Goal: Information Seeking & Learning: Learn about a topic

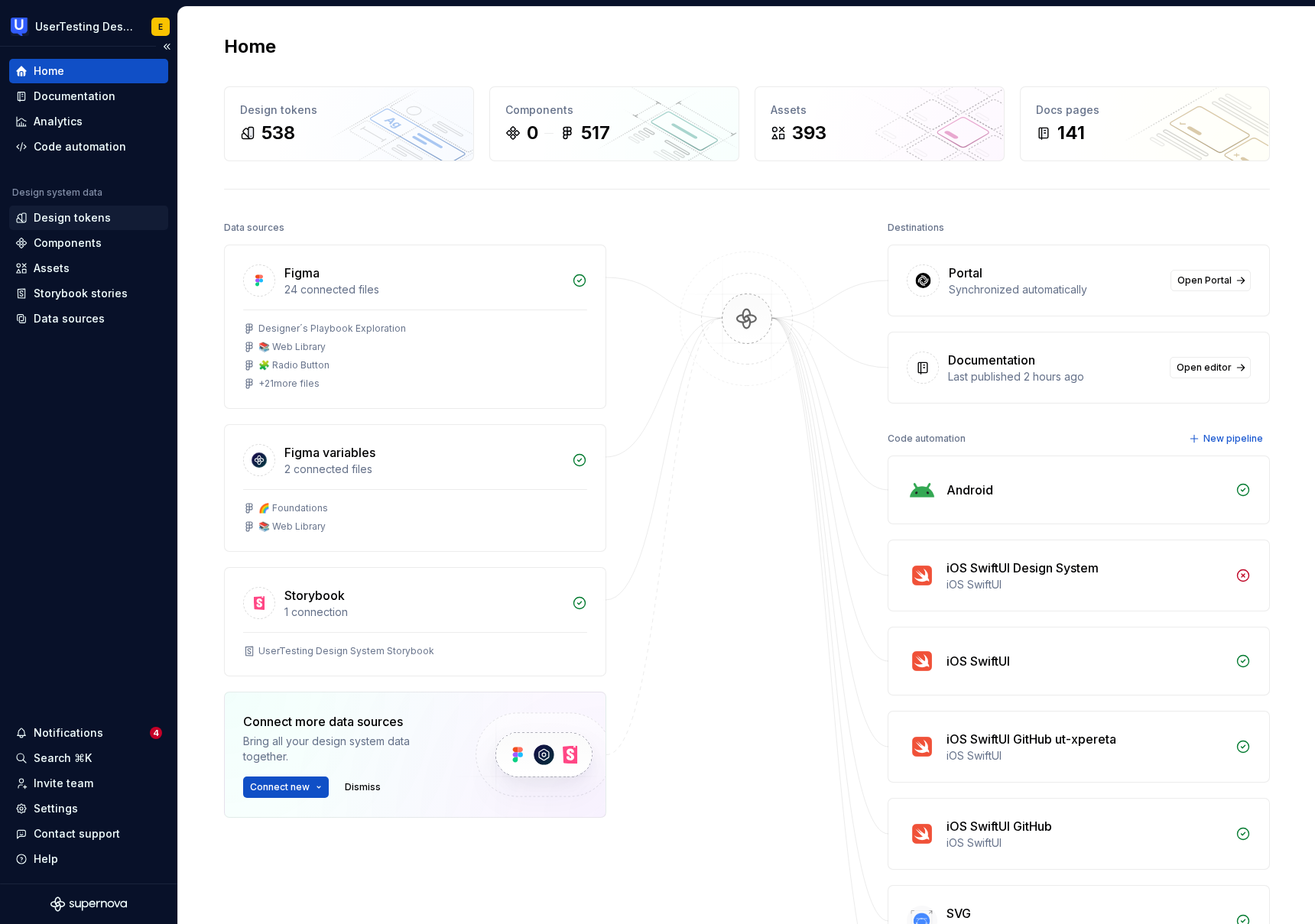
click at [78, 221] on div "Design tokens" at bounding box center [72, 218] width 77 height 15
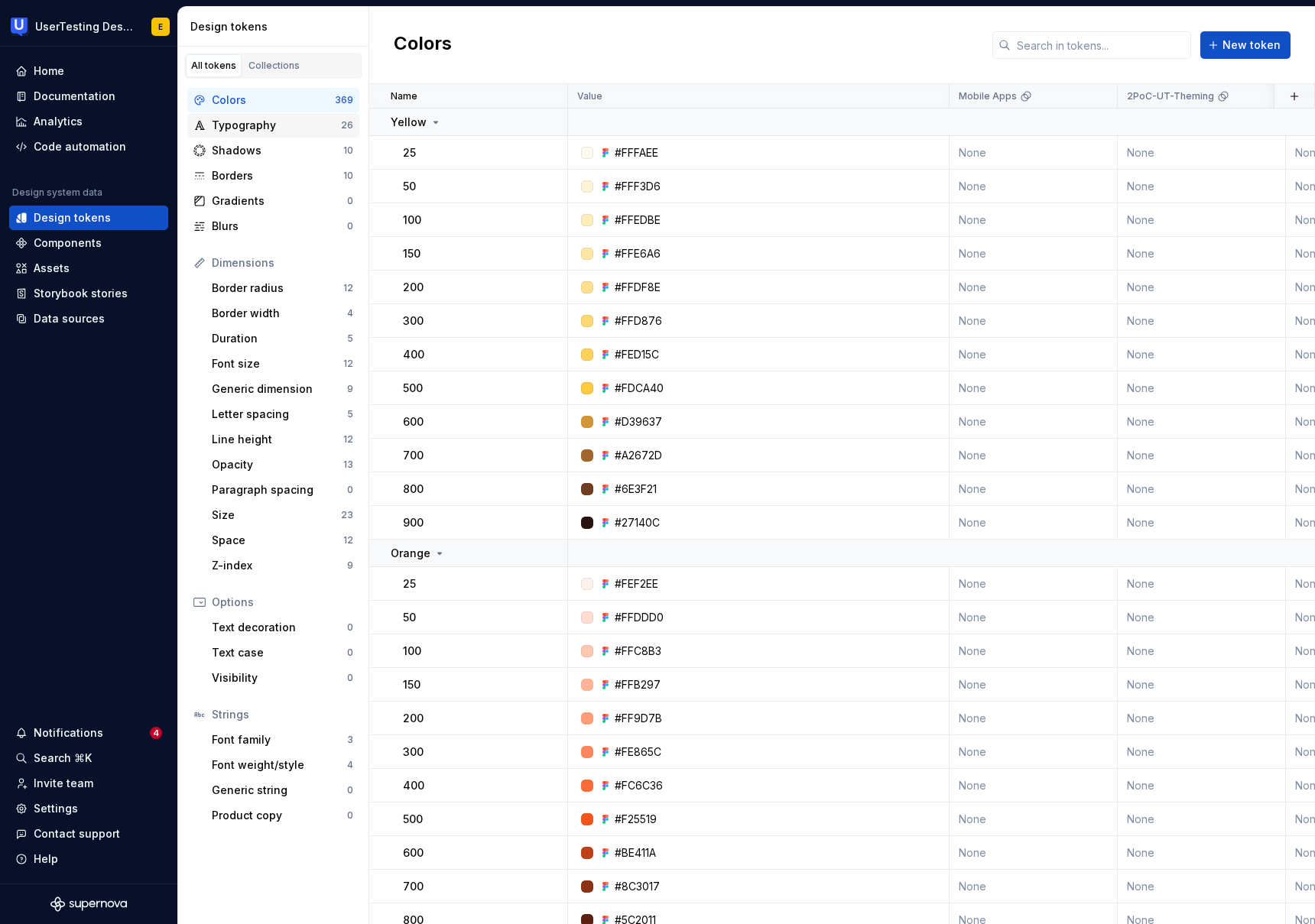
click at [253, 129] on div "Typography" at bounding box center [276, 125] width 129 height 15
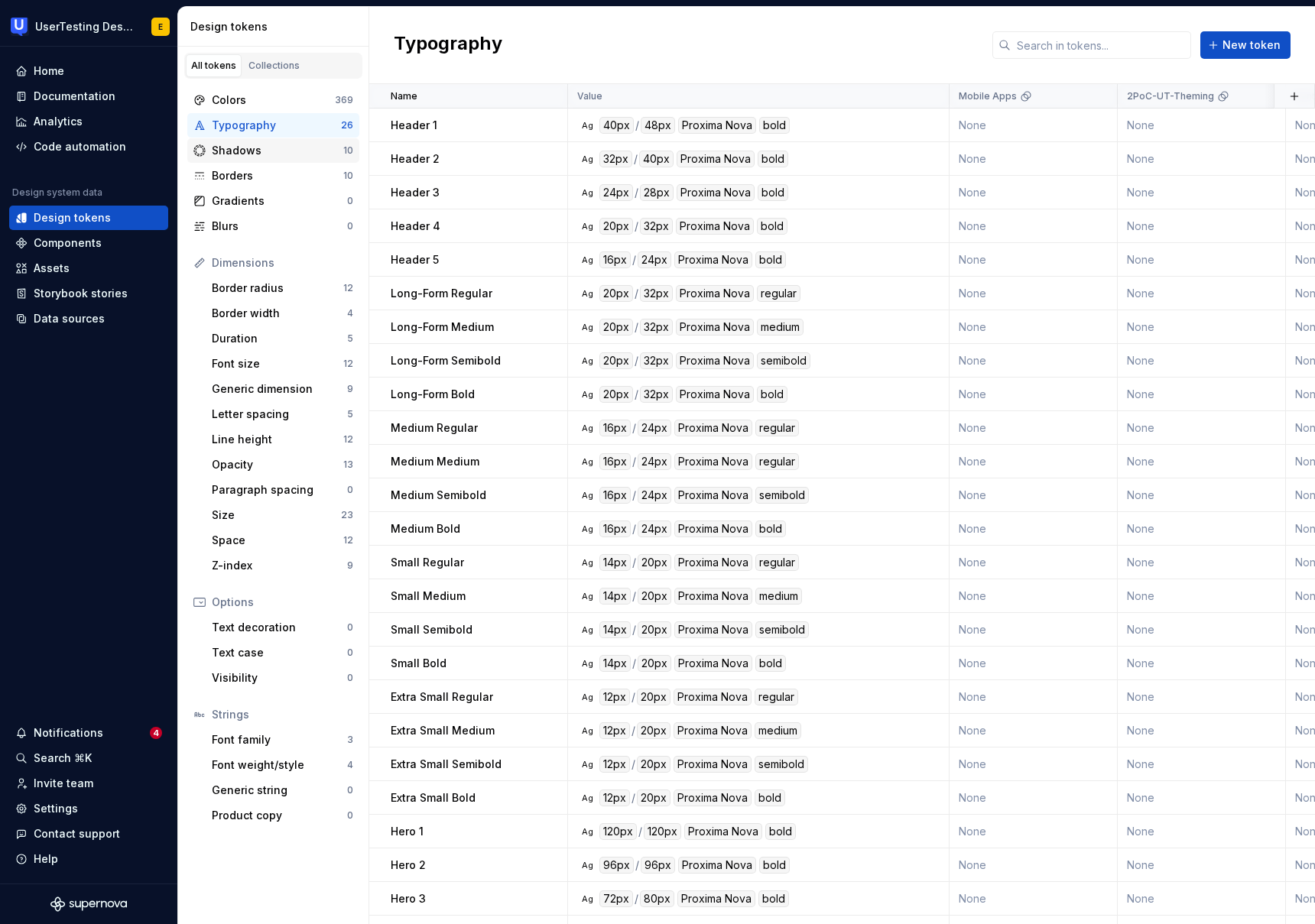
click at [262, 156] on div "Shadows" at bounding box center [277, 151] width 132 height 15
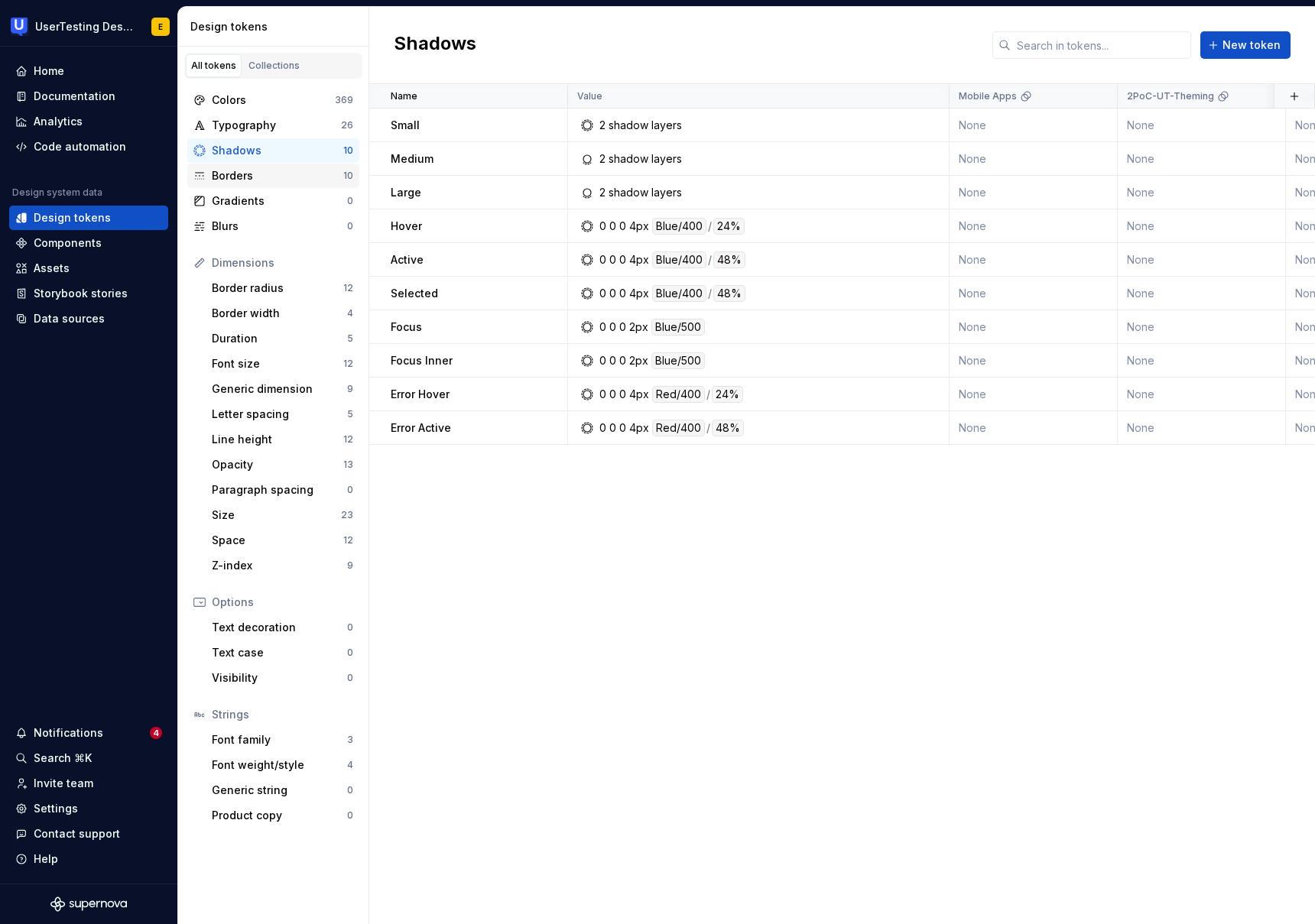
click at [266, 182] on div "Borders" at bounding box center [277, 176] width 132 height 15
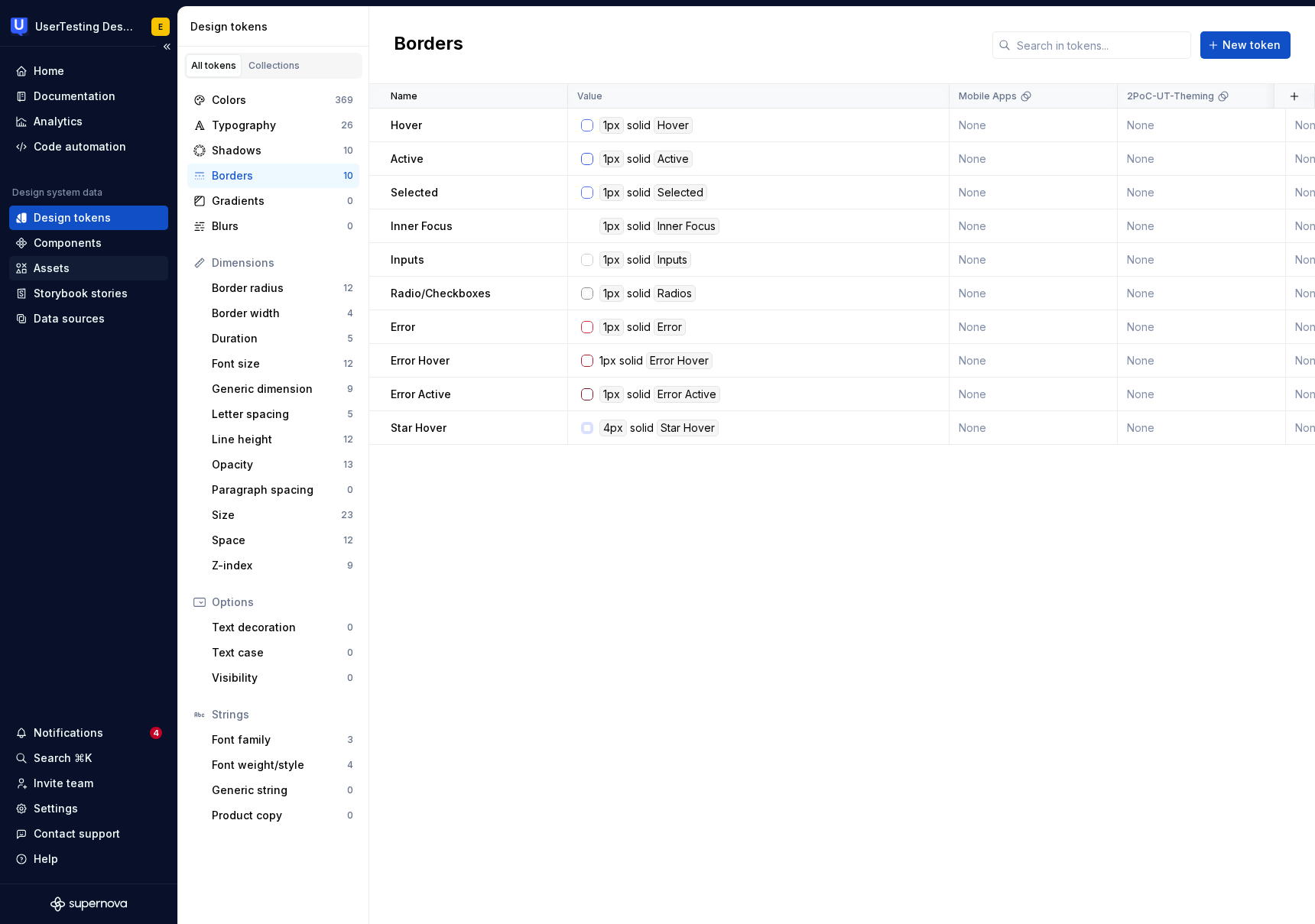
click at [68, 267] on div "Assets" at bounding box center [88, 268] width 147 height 15
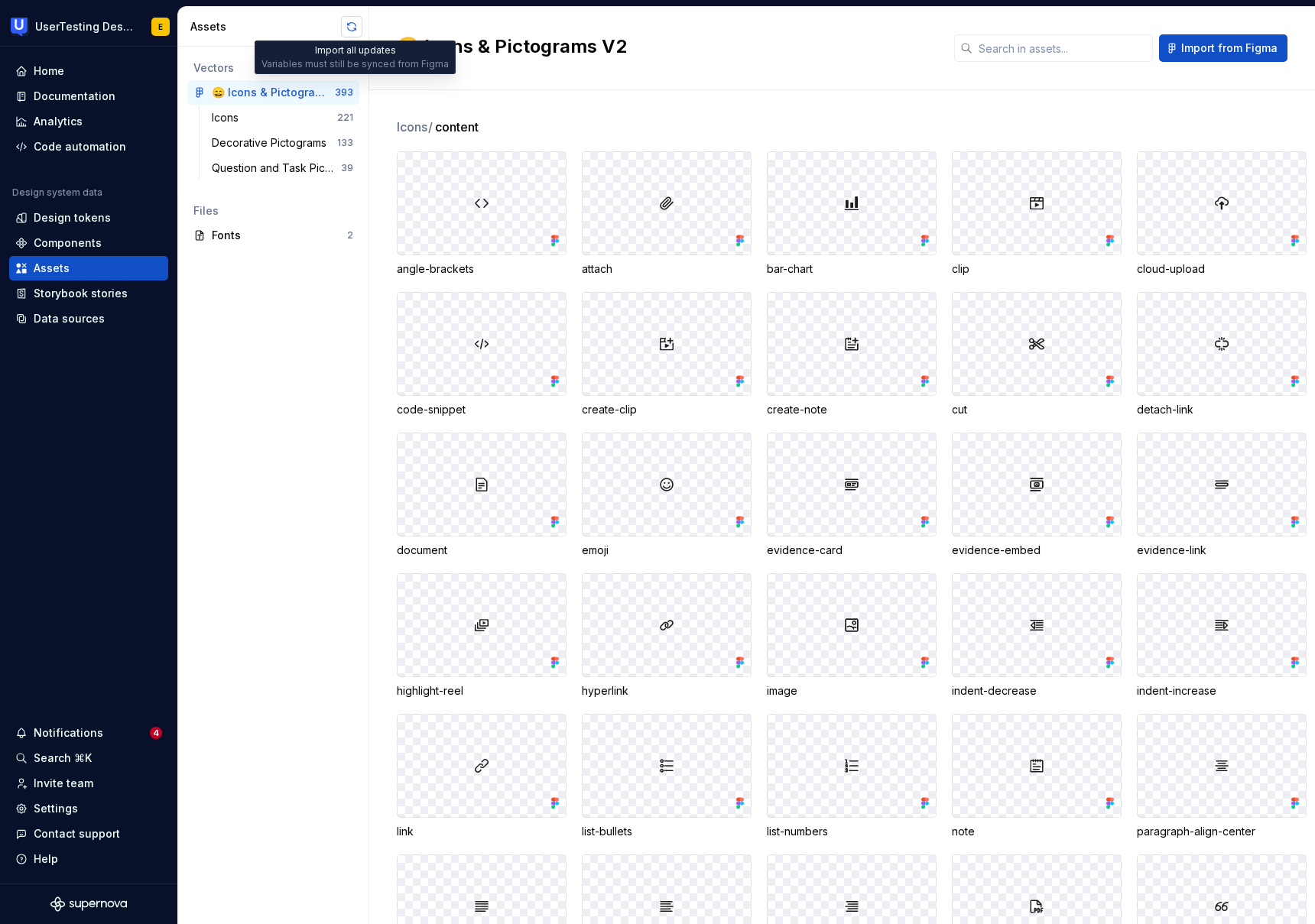
click at [356, 28] on button "button" at bounding box center [352, 27] width 22 height 22
click at [73, 98] on div "Documentation" at bounding box center [75, 96] width 82 height 15
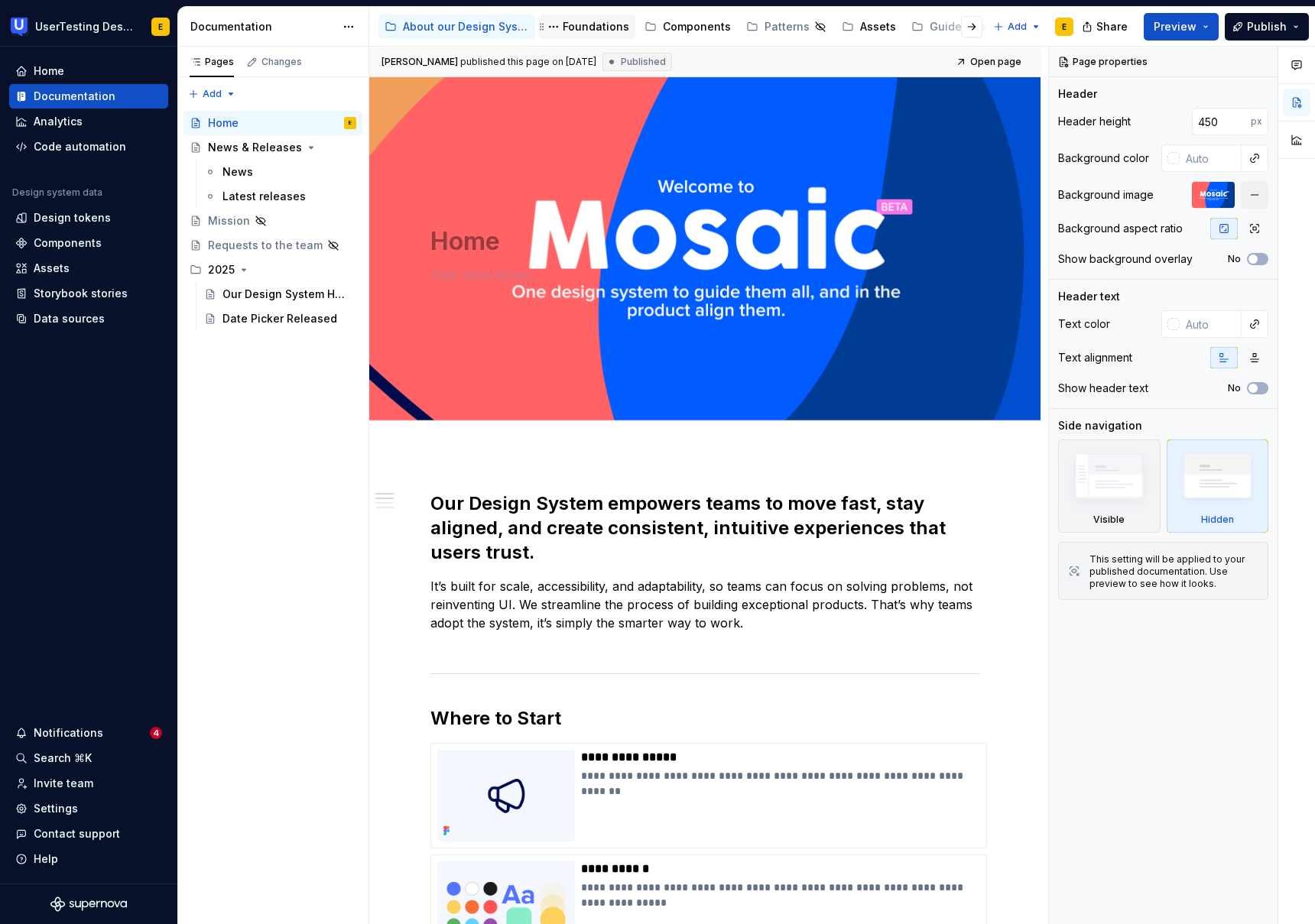
click at [604, 29] on div "Foundations" at bounding box center [596, 27] width 67 height 15
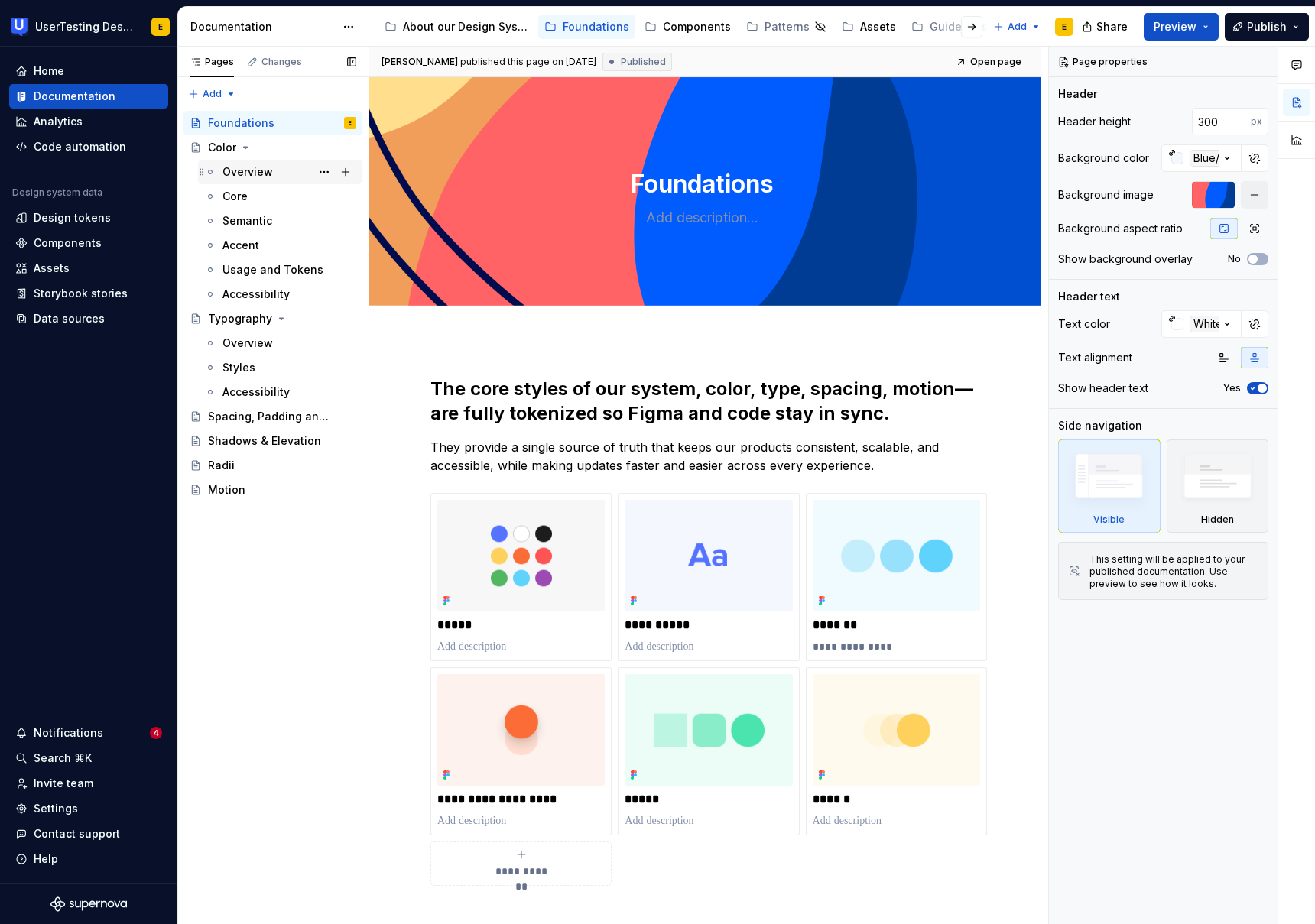
click at [244, 175] on div "Overview" at bounding box center [248, 172] width 51 height 15
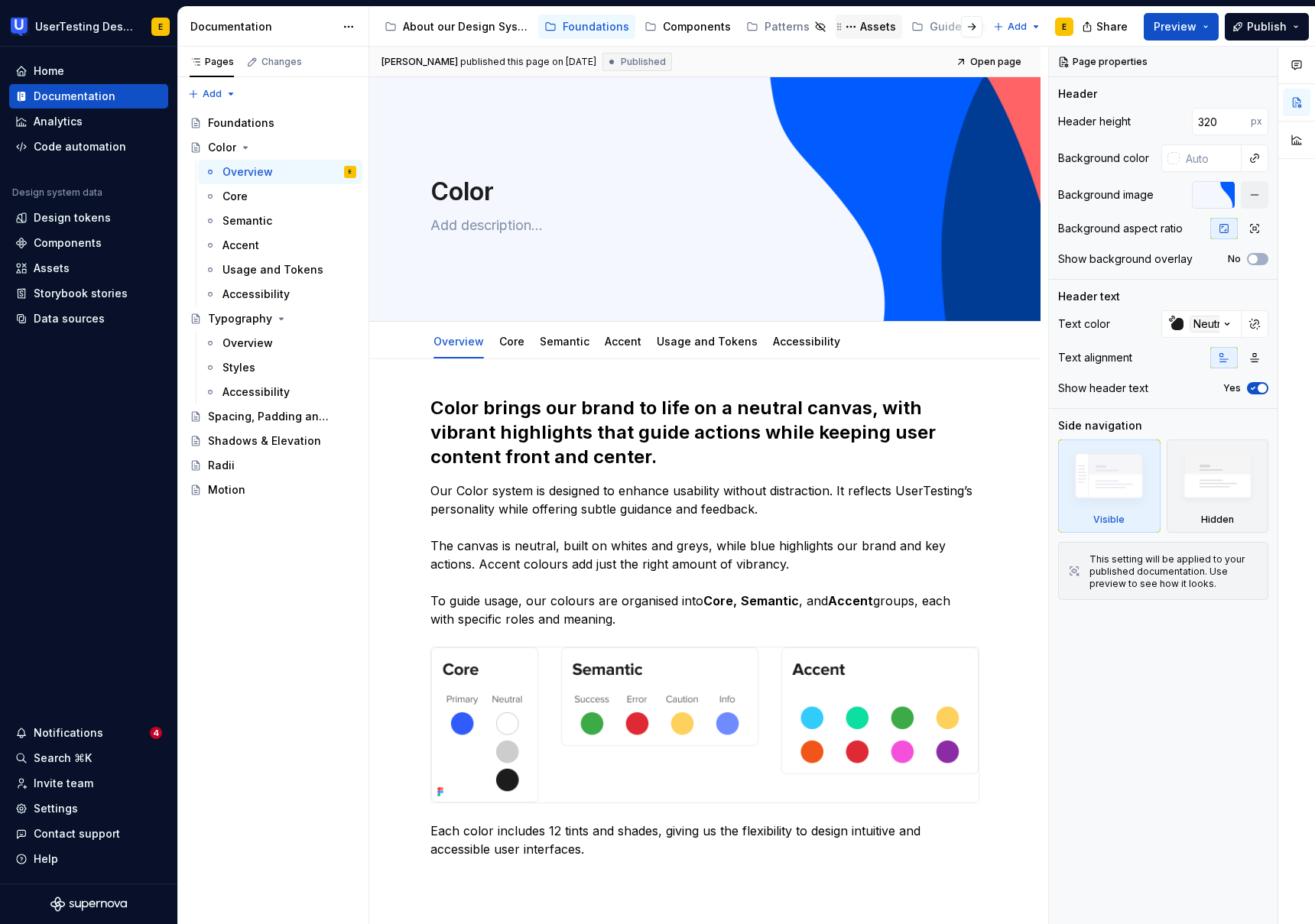
click at [861, 24] on div "Assets" at bounding box center [878, 27] width 36 height 15
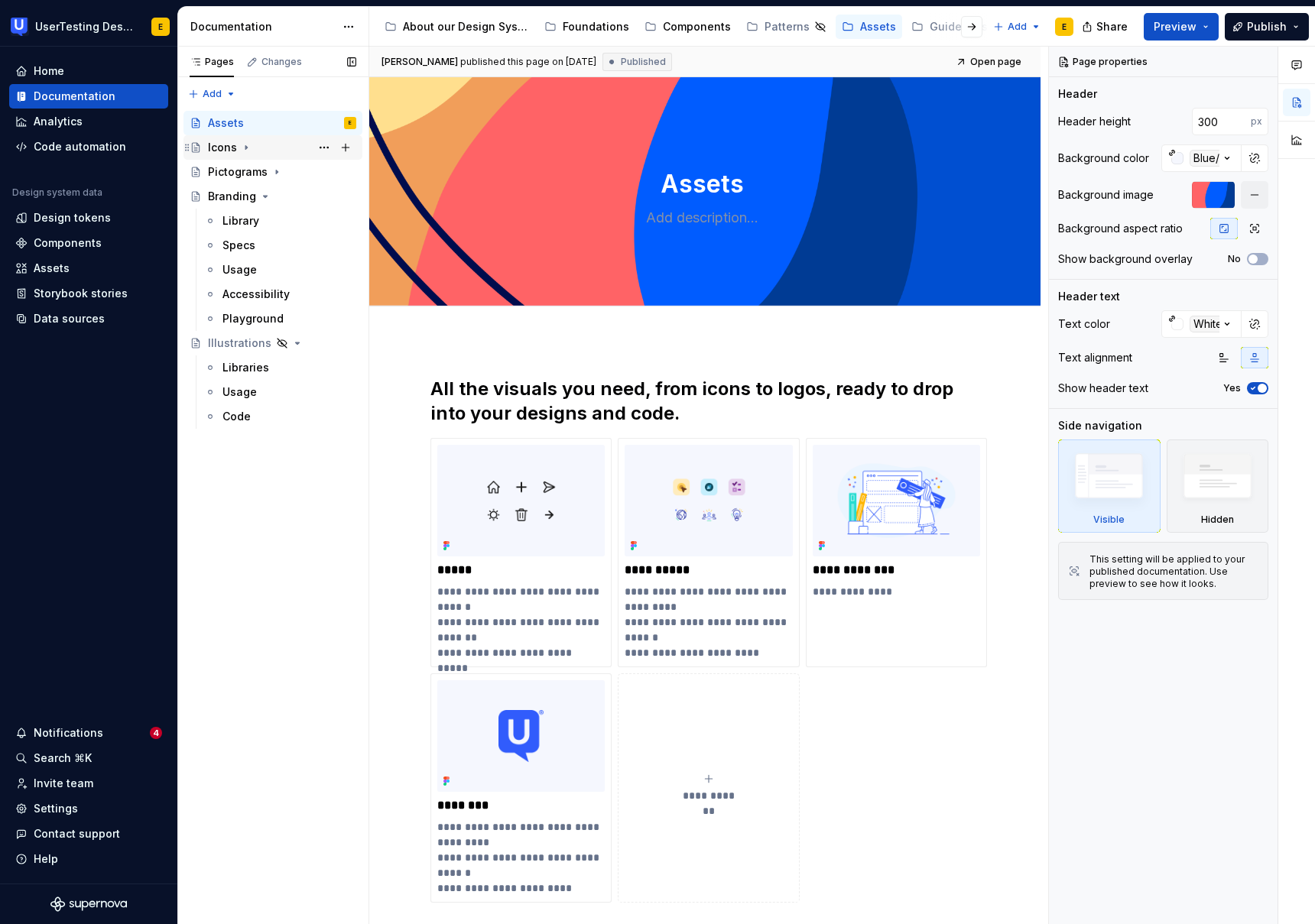
click at [215, 152] on div "Icons" at bounding box center [222, 148] width 29 height 15
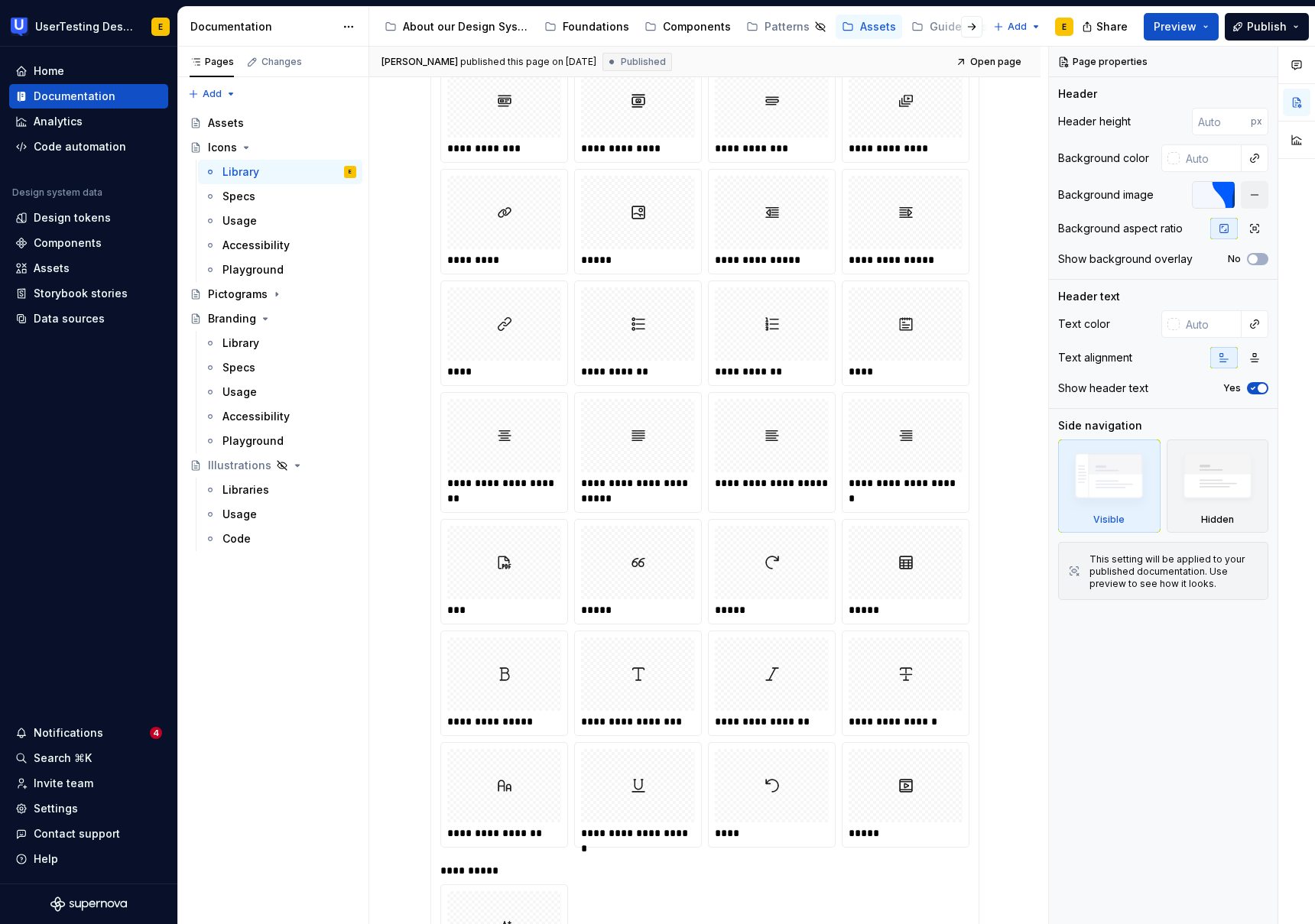
scroll to position [757, 0]
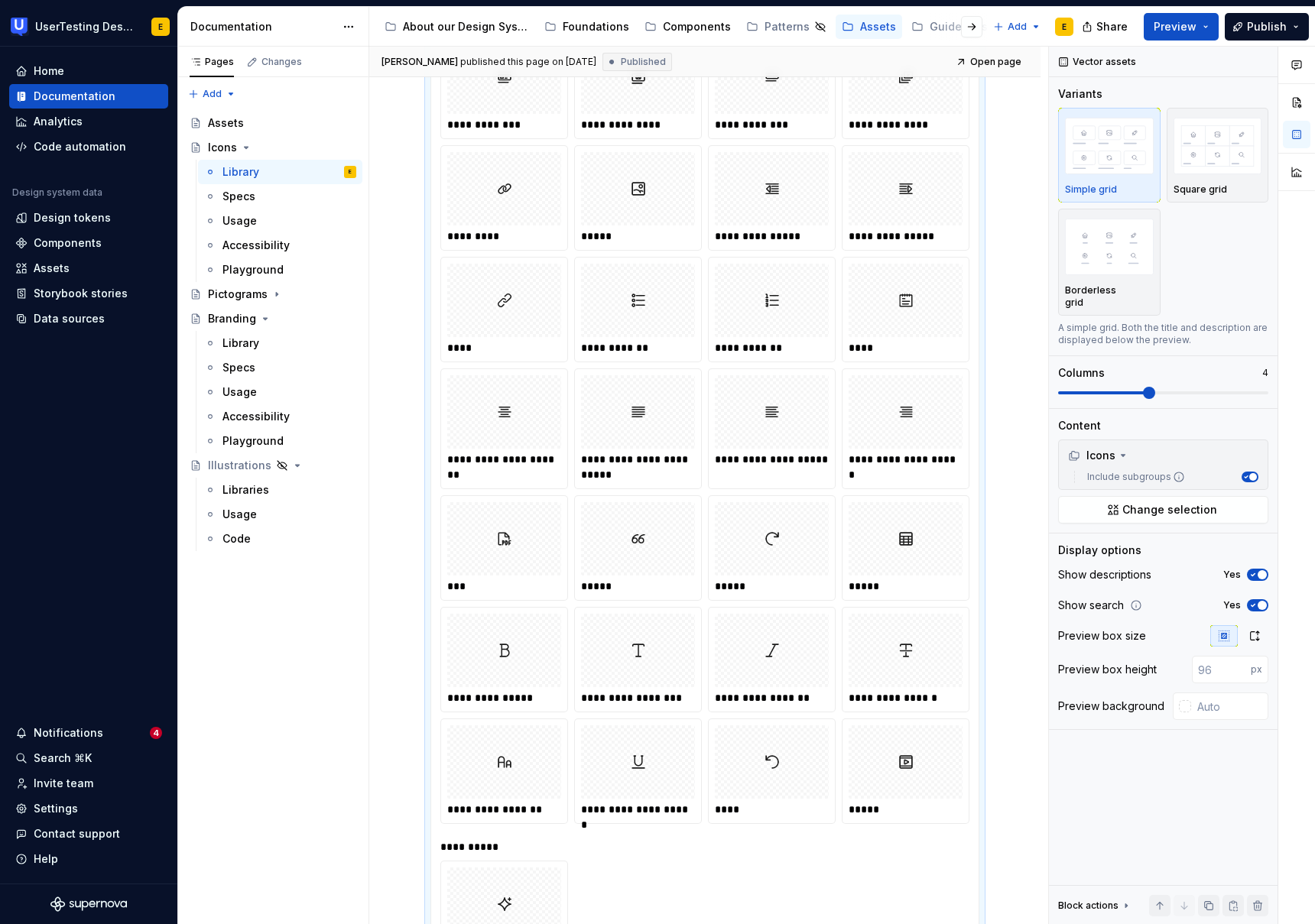
click at [526, 305] on div at bounding box center [504, 300] width 114 height 73
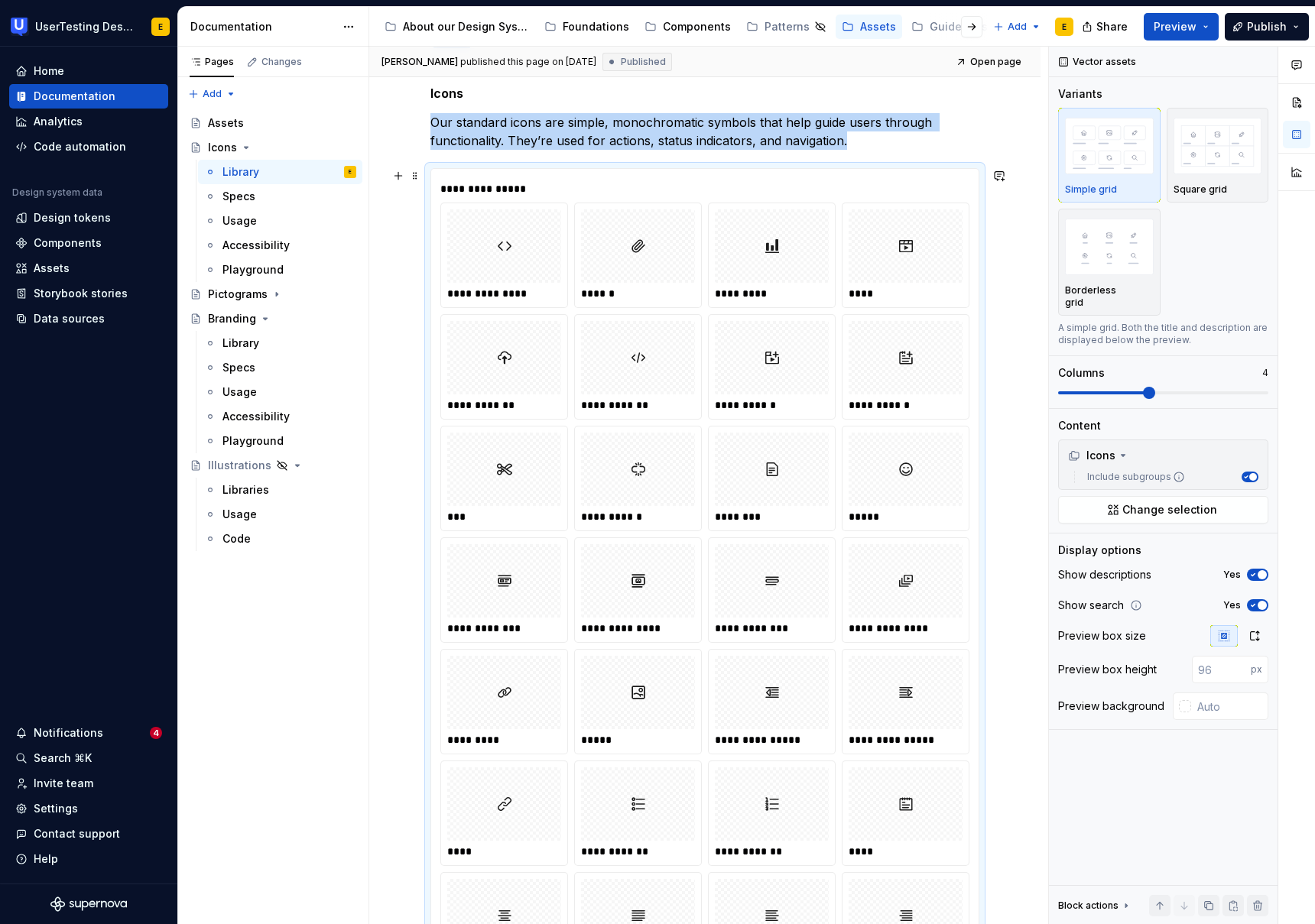
scroll to position [0, 0]
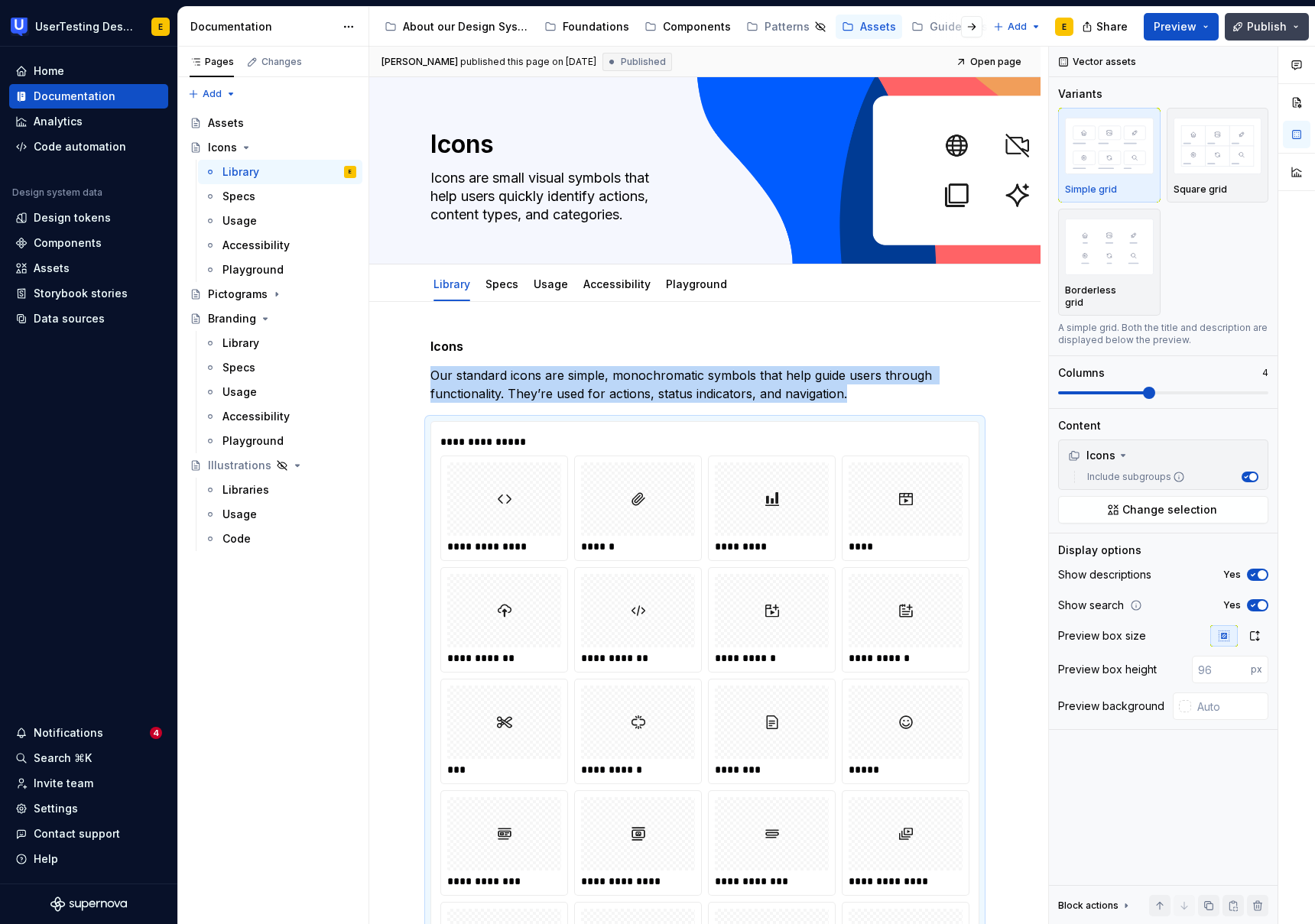
click at [1283, 27] on span "Publish" at bounding box center [1267, 27] width 40 height 15
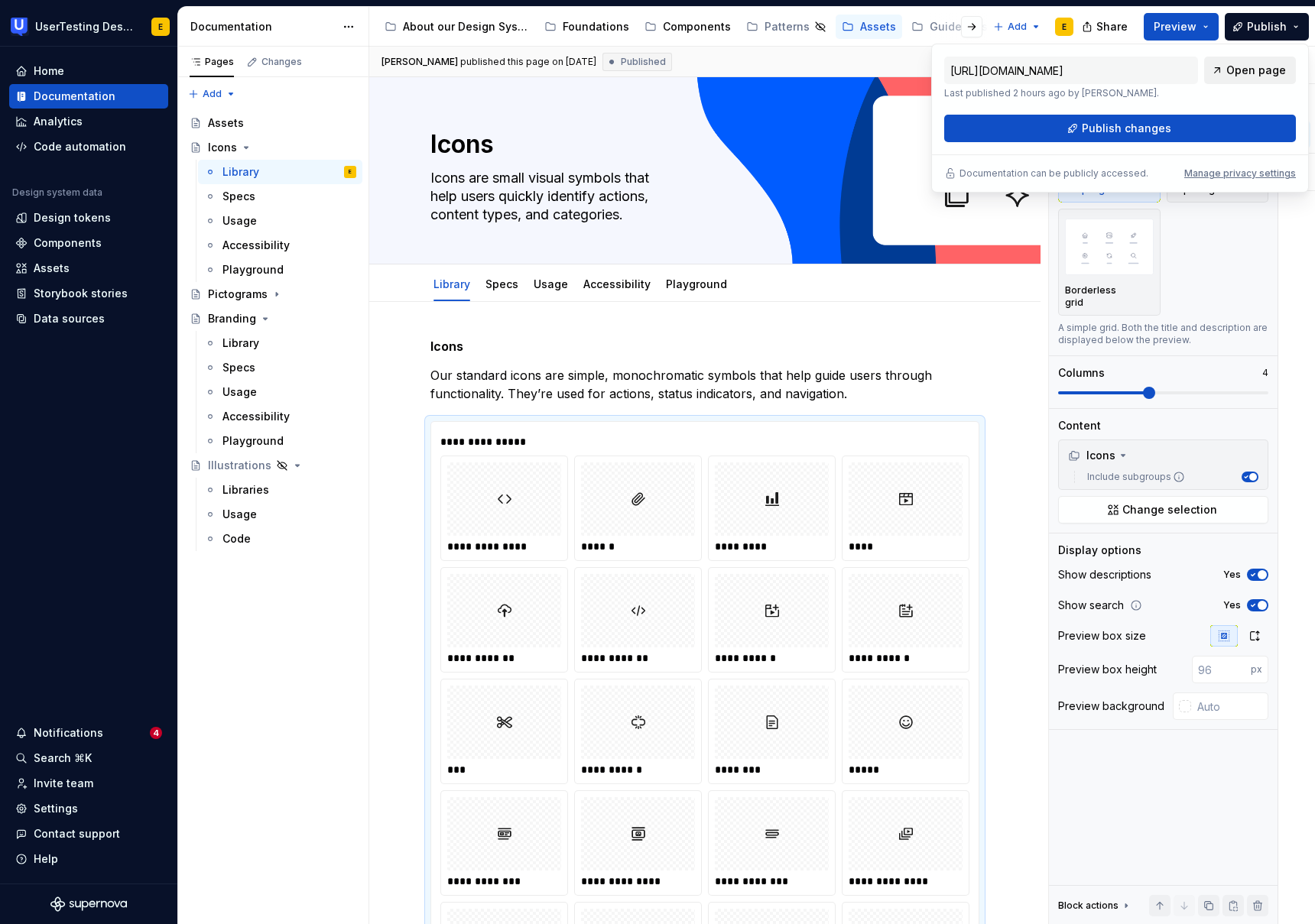
click at [1270, 71] on span "Open page" at bounding box center [1257, 71] width 60 height 15
type textarea "*"
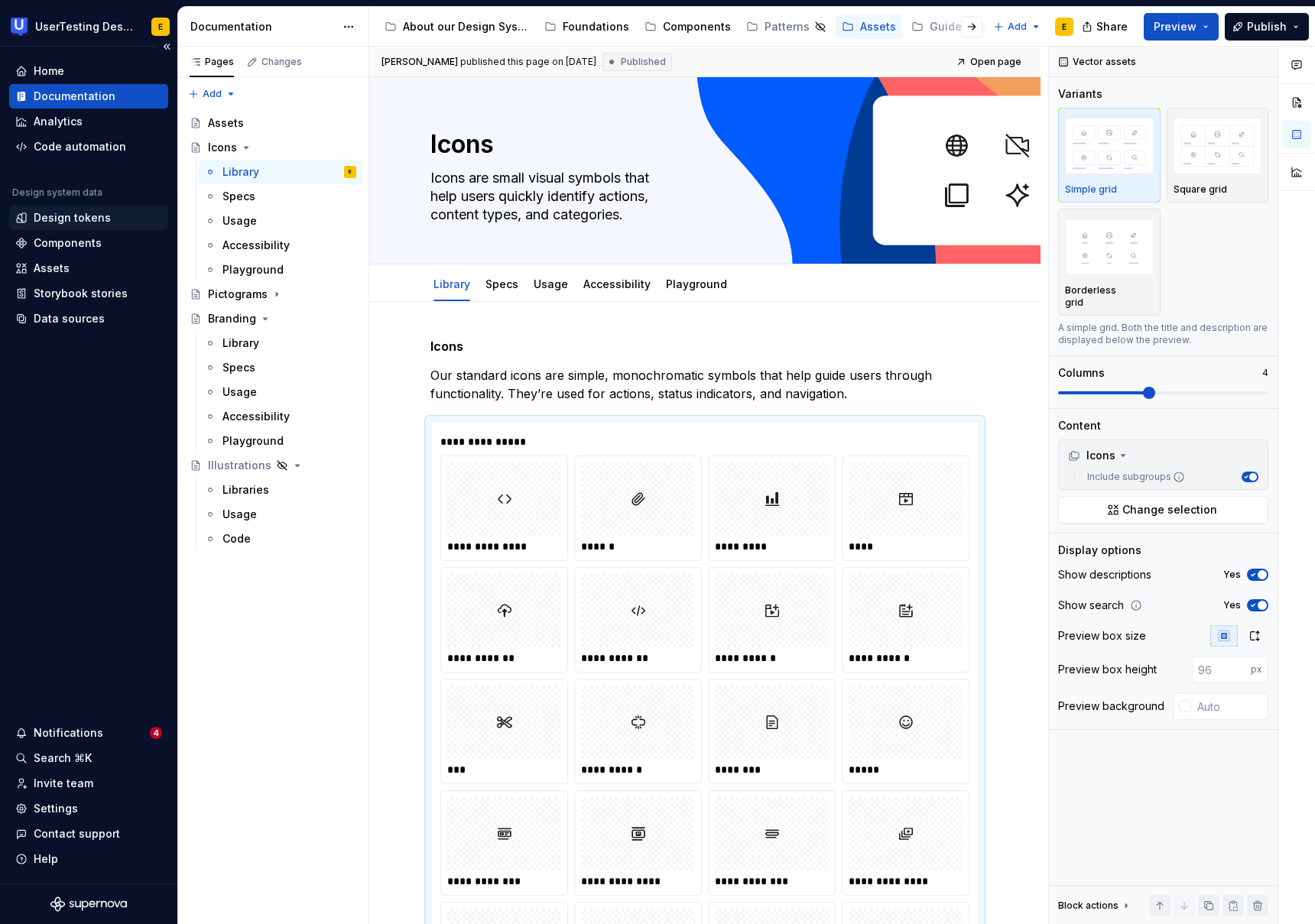
click at [69, 220] on div "Design tokens" at bounding box center [72, 218] width 77 height 15
